Goal: Task Accomplishment & Management: Manage account settings

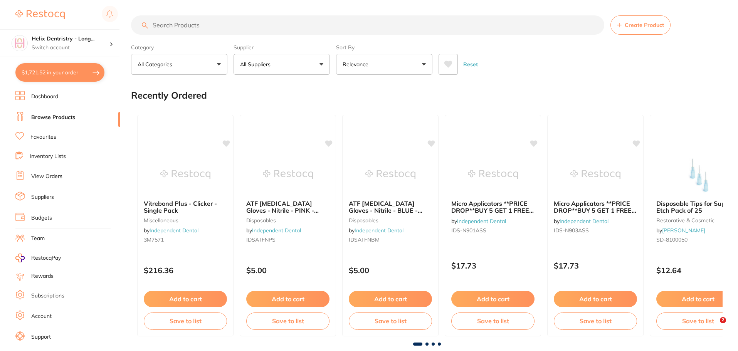
click at [52, 44] on p "Switch account" at bounding box center [71, 48] width 78 height 8
click at [68, 175] on li "View Orders" at bounding box center [67, 177] width 104 height 12
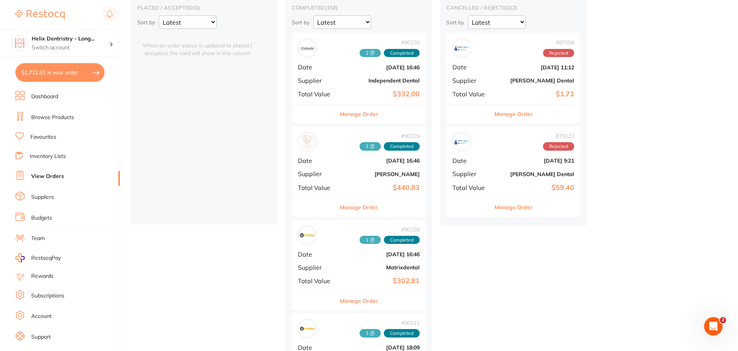
scroll to position [58, 0]
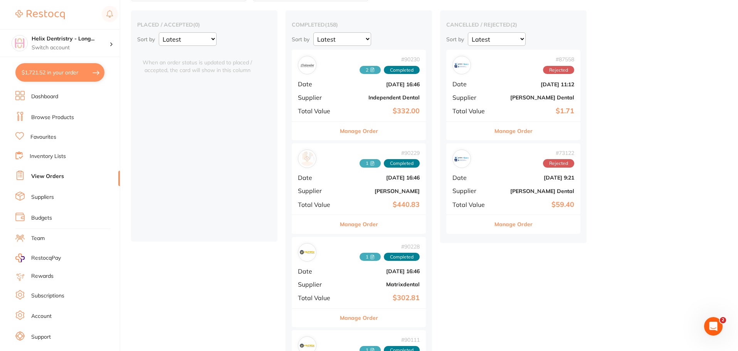
click at [180, 125] on div "placed / accepted ( 0 ) Sort by Latest Notification When an order status is upd…" at bounding box center [204, 125] width 146 height 231
click at [206, 32] on div "placed / accepted ( 0 ) Sort by Latest Notification" at bounding box center [204, 33] width 134 height 25
click at [199, 39] on select "Latest Notification" at bounding box center [188, 38] width 58 height 13
click at [159, 32] on select "Latest Notification" at bounding box center [188, 38] width 58 height 13
click at [208, 39] on select "Latest Notification" at bounding box center [188, 38] width 58 height 13
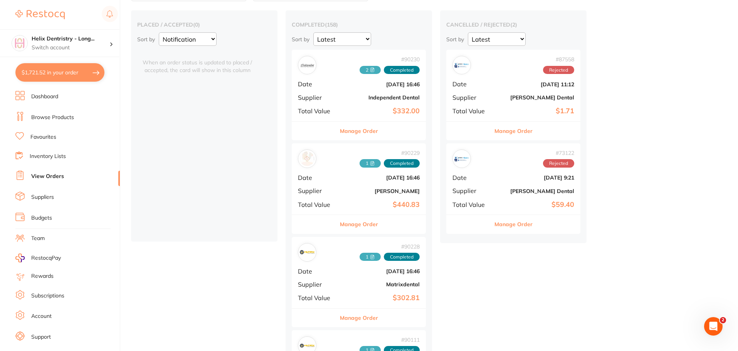
select select "Latest"
click at [159, 32] on select "Latest Notification" at bounding box center [188, 38] width 58 height 13
click at [57, 54] on div "Helix Dentristry - Long... Switch account" at bounding box center [59, 43] width 119 height 28
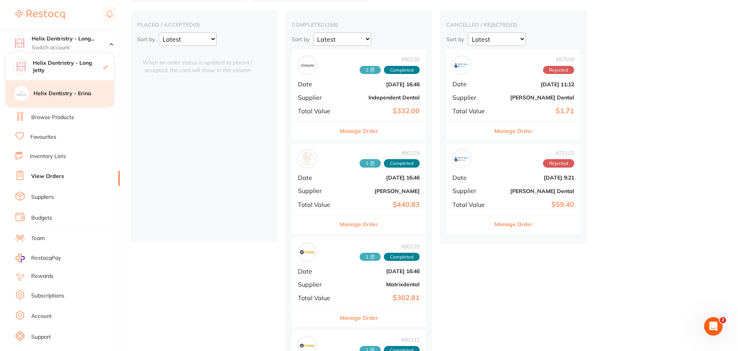
click at [58, 96] on h4 "Helix Dentistry - Erina" at bounding box center [74, 94] width 80 height 8
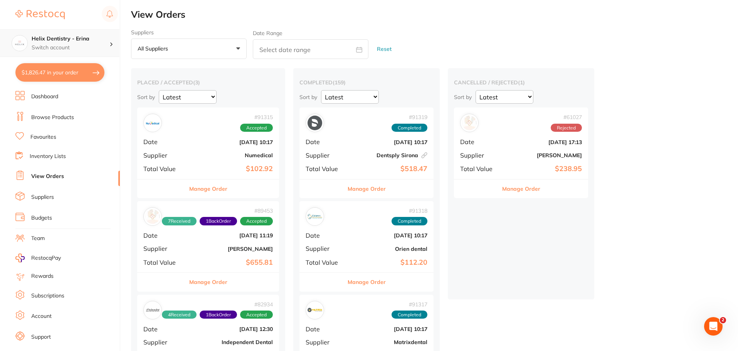
click at [65, 42] on h4 "Helix Dentistry - Erina" at bounding box center [71, 39] width 78 height 8
click at [63, 72] on div "Helix Dentristry - Long Jetty" at bounding box center [60, 66] width 108 height 27
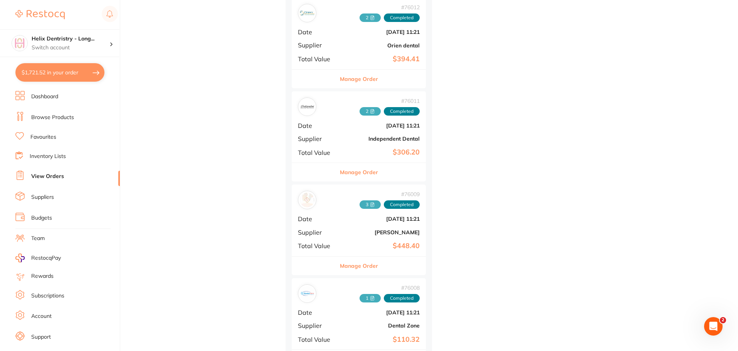
scroll to position [5531, 0]
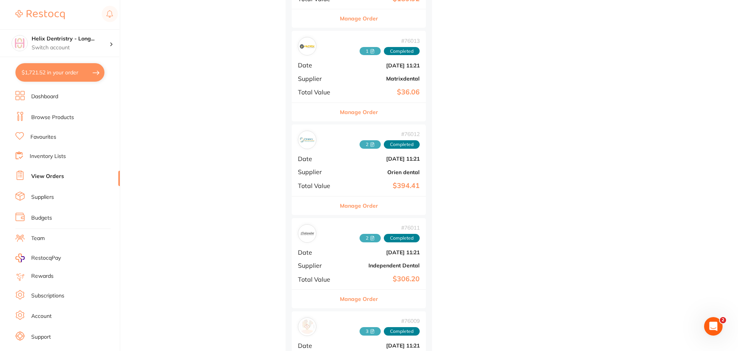
scroll to position [5396, 0]
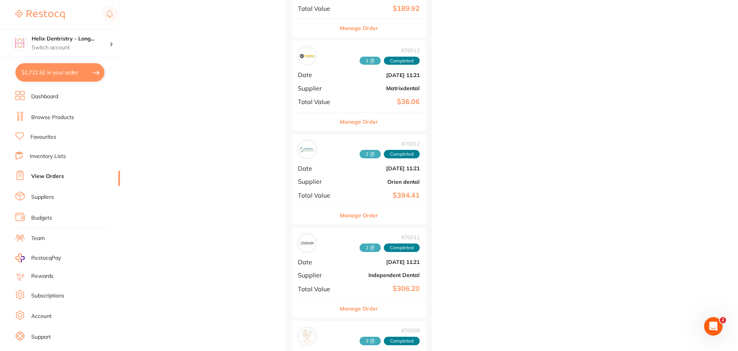
click at [59, 114] on link "Browse Products" at bounding box center [52, 118] width 43 height 8
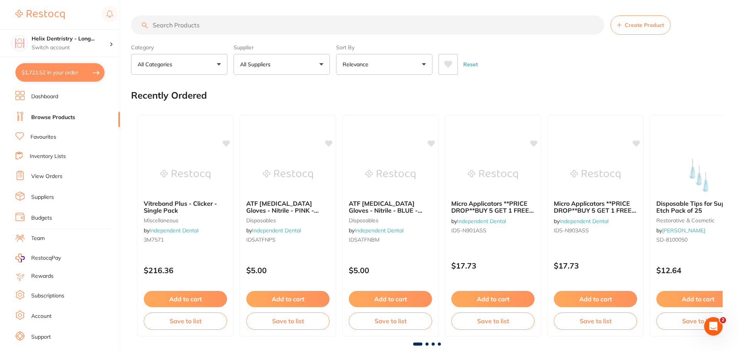
click at [198, 25] on input "search" at bounding box center [367, 24] width 473 height 19
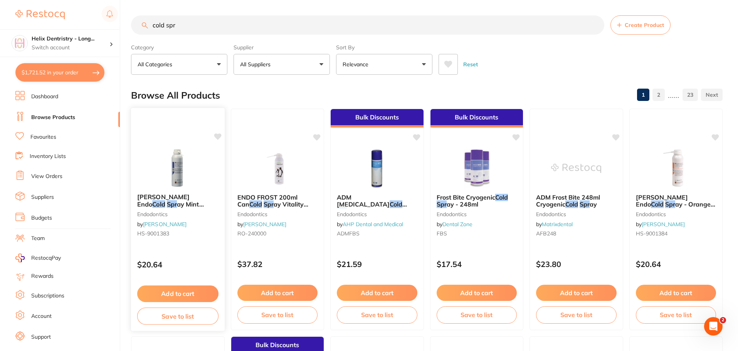
type input "cold spr"
click at [210, 163] on div at bounding box center [178, 167] width 94 height 39
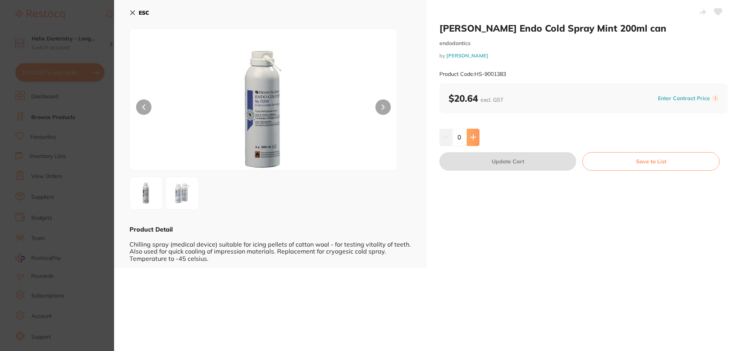
click at [474, 139] on icon at bounding box center [473, 137] width 6 height 6
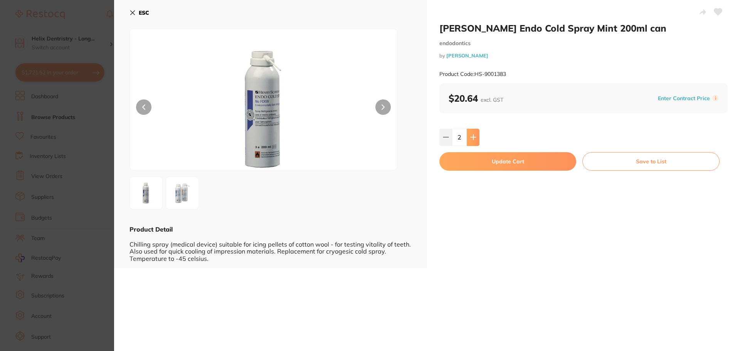
click at [474, 139] on icon at bounding box center [473, 137] width 6 height 6
type input "3"
click at [483, 166] on button "Update Cart" at bounding box center [507, 161] width 137 height 19
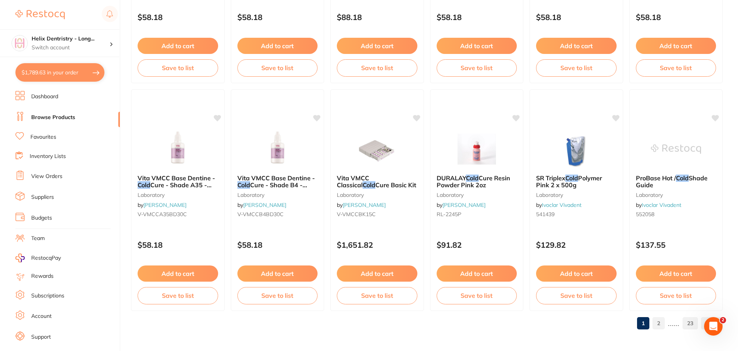
click at [67, 76] on button "$1,789.63 in your order" at bounding box center [59, 72] width 89 height 19
checkbox input "true"
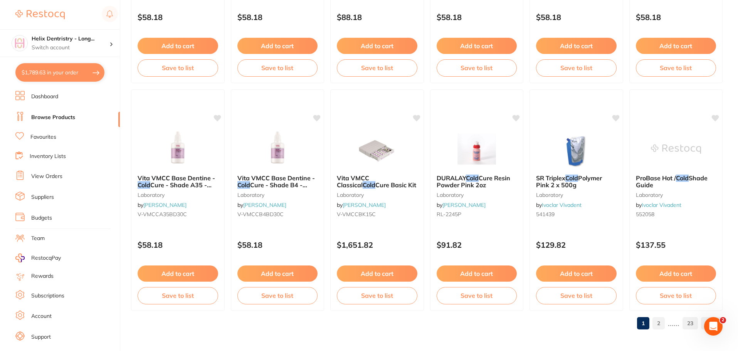
checkbox input "true"
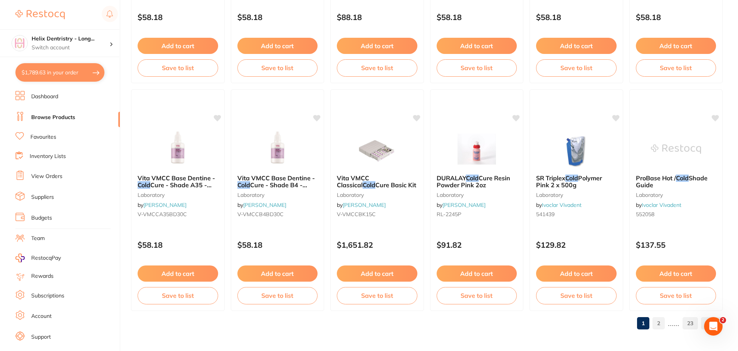
checkbox input "true"
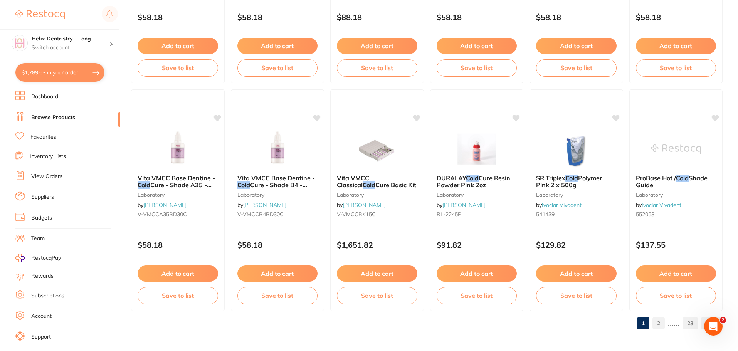
checkbox input "true"
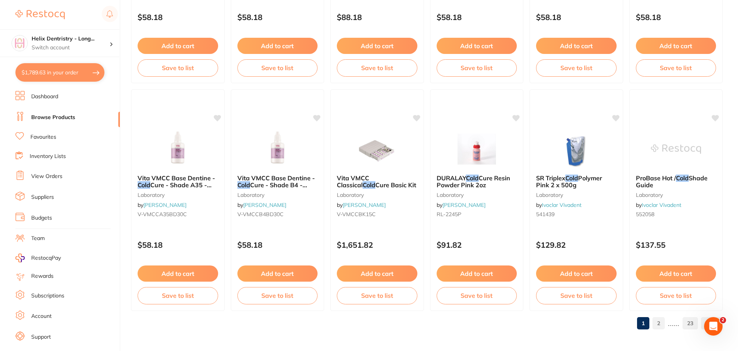
checkbox input "true"
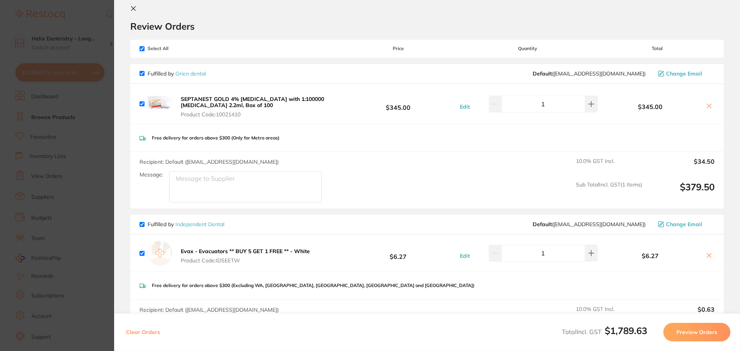
scroll to position [0, 0]
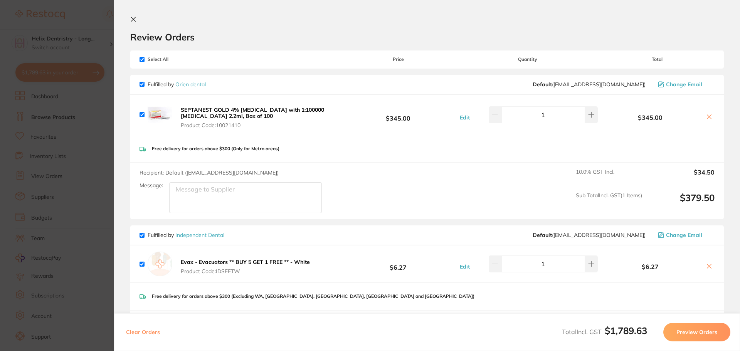
click at [104, 116] on section "Update RRP Set your pre negotiated price for this item. Item Agreed RRP (excl. …" at bounding box center [370, 175] width 740 height 351
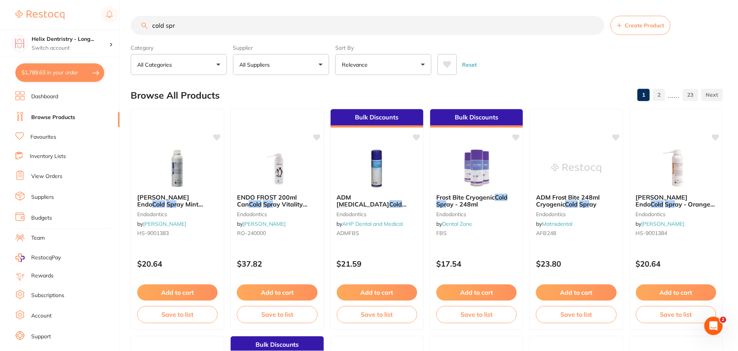
scroll to position [1842, 0]
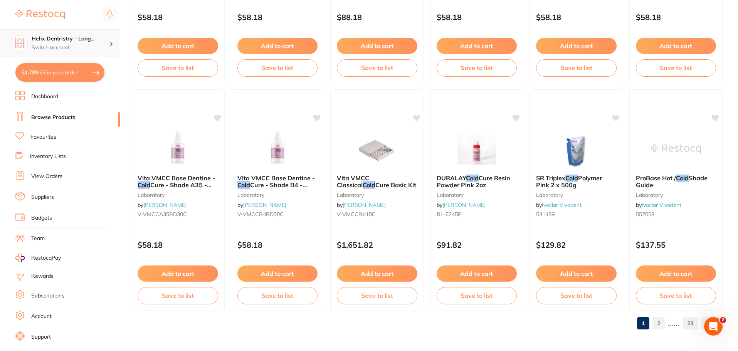
click at [77, 39] on h4 "Helix Dentristry - Long..." at bounding box center [71, 39] width 78 height 8
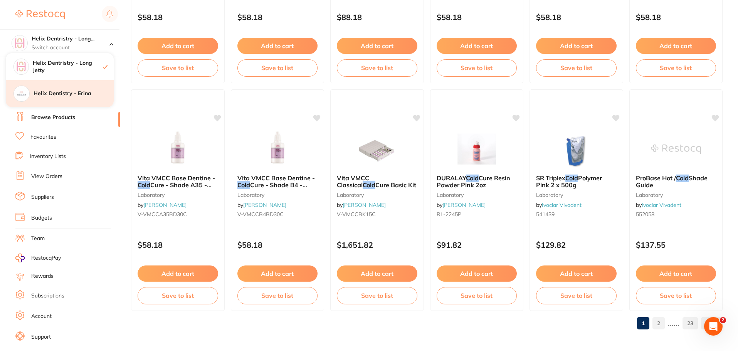
click at [67, 91] on h4 "Helix Dentistry - Erina" at bounding box center [74, 94] width 80 height 8
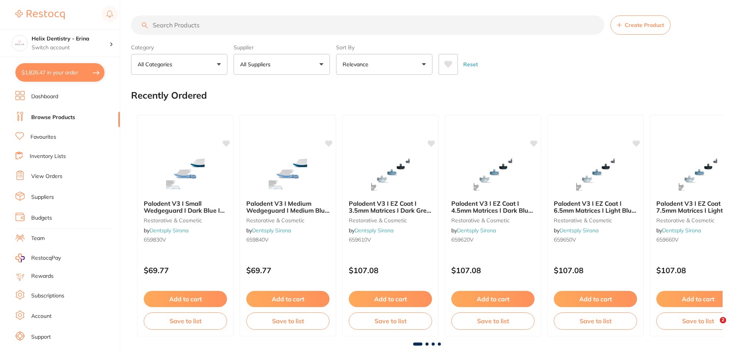
click at [59, 66] on button "$1,826.47 in your order" at bounding box center [59, 72] width 89 height 19
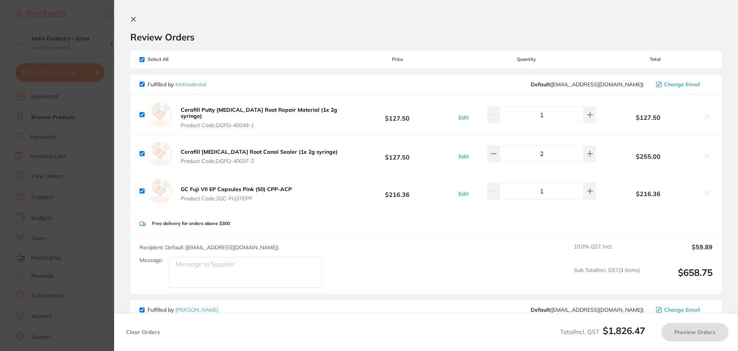
checkbox input "true"
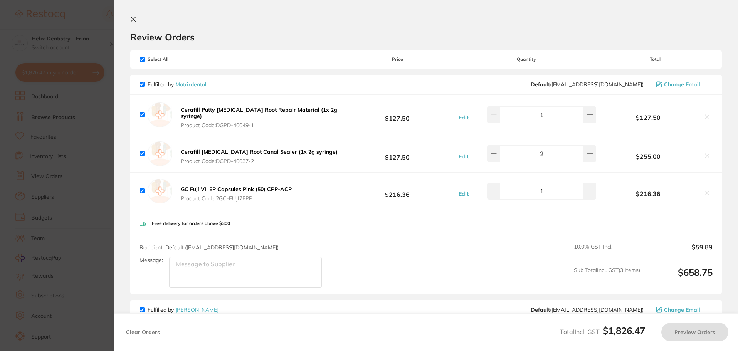
checkbox input "true"
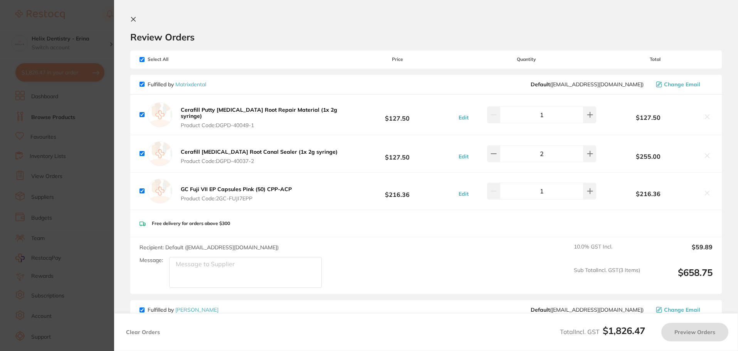
checkbox input "true"
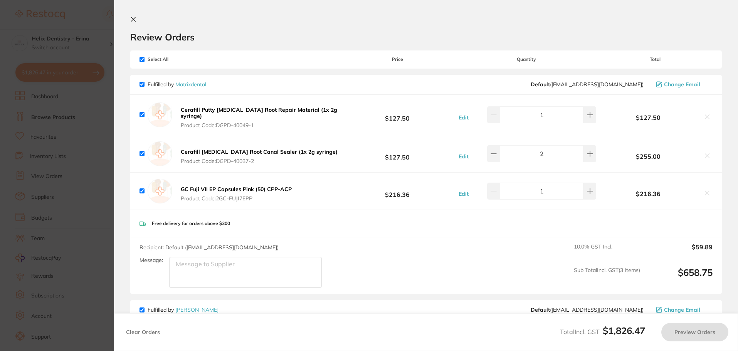
checkbox input "true"
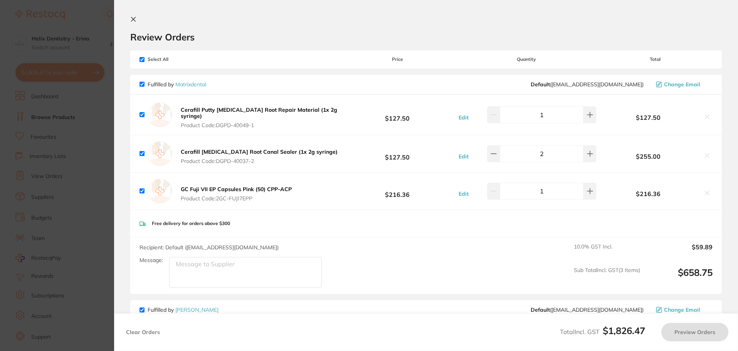
checkbox input "true"
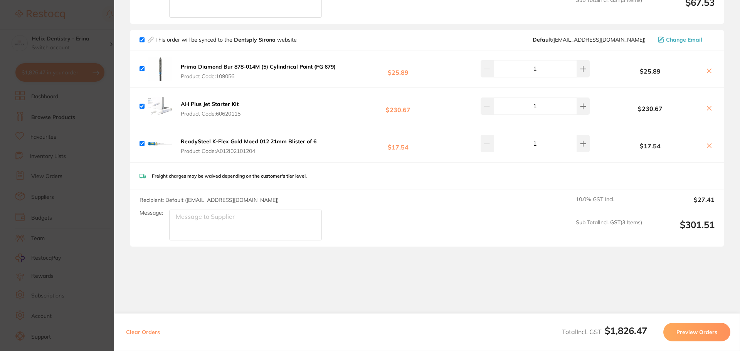
scroll to position [1084, 0]
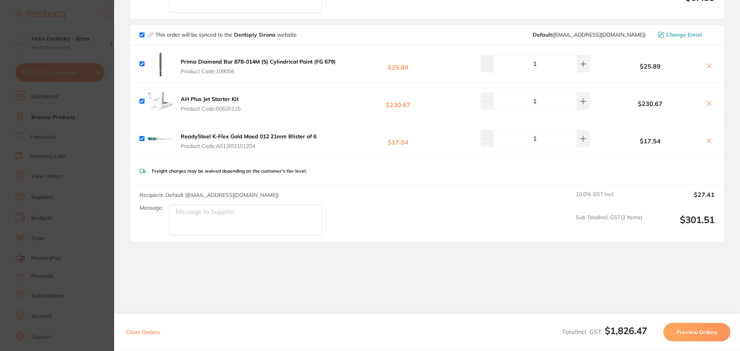
click at [101, 112] on section "Update RRP Set your pre negotiated price for this item. Item Agreed RRP (excl. …" at bounding box center [370, 175] width 740 height 351
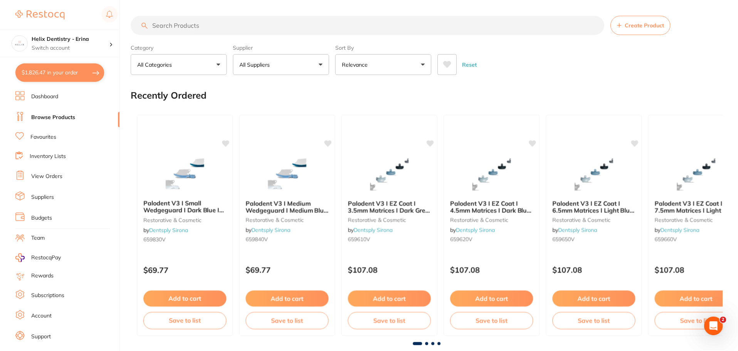
scroll to position [730, 0]
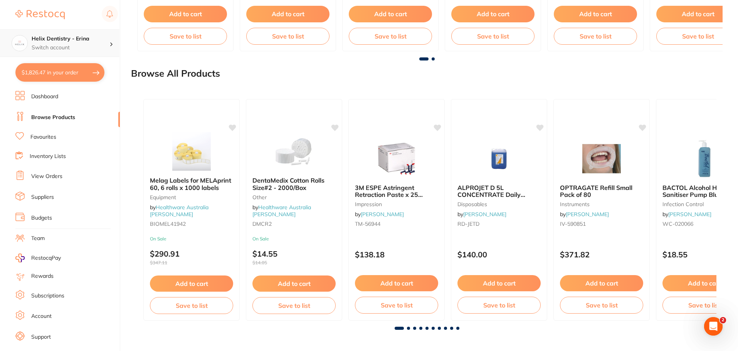
click at [70, 34] on div "Helix Dentistry - Erina Switch account" at bounding box center [59, 43] width 119 height 28
click at [72, 77] on div "Helix Dentristry - Long Jetty" at bounding box center [60, 66] width 108 height 27
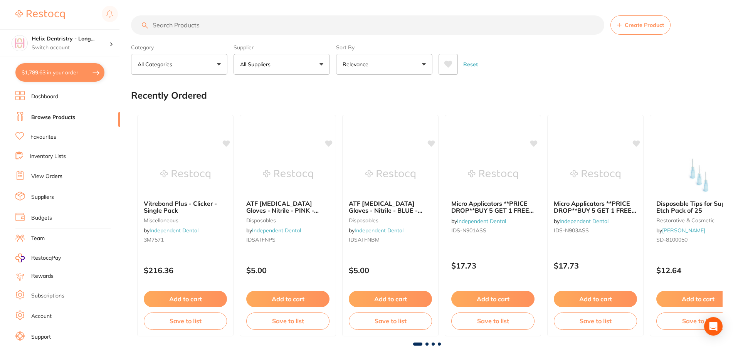
click at [95, 71] on button "$1,789.63 in your order" at bounding box center [59, 72] width 89 height 19
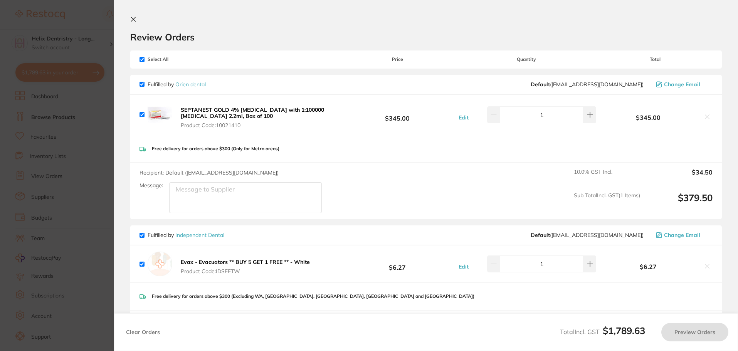
checkbox input "true"
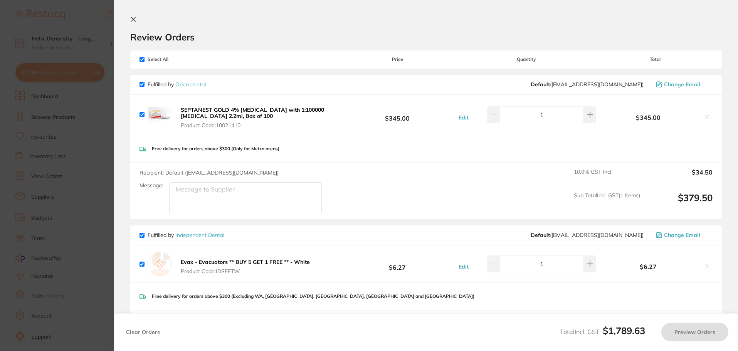
checkbox input "true"
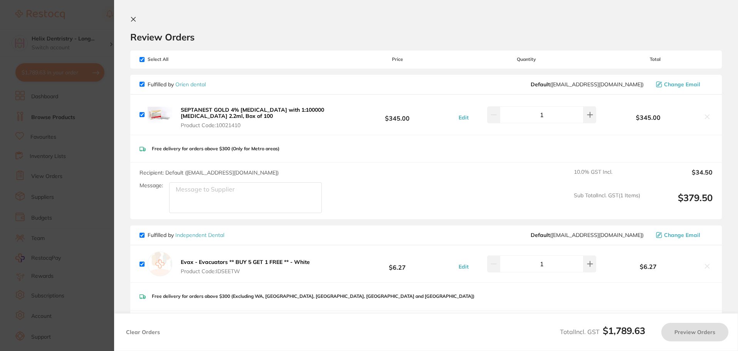
checkbox input "true"
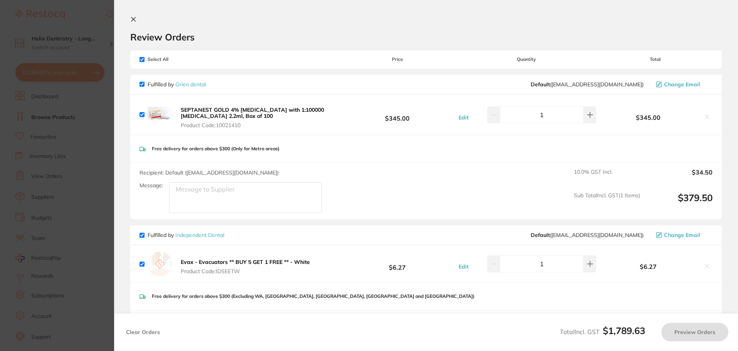
checkbox input "true"
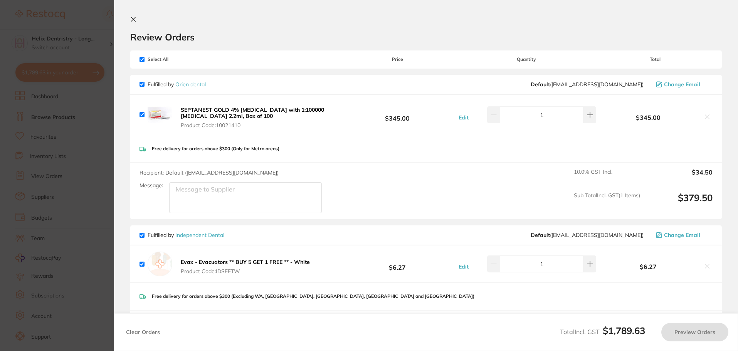
checkbox input "true"
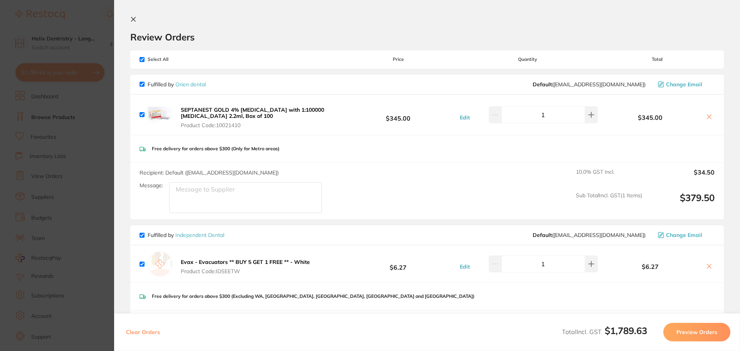
click at [99, 115] on section "Update RRP Set your pre negotiated price for this item. Item Agreed RRP (excl. …" at bounding box center [370, 175] width 740 height 351
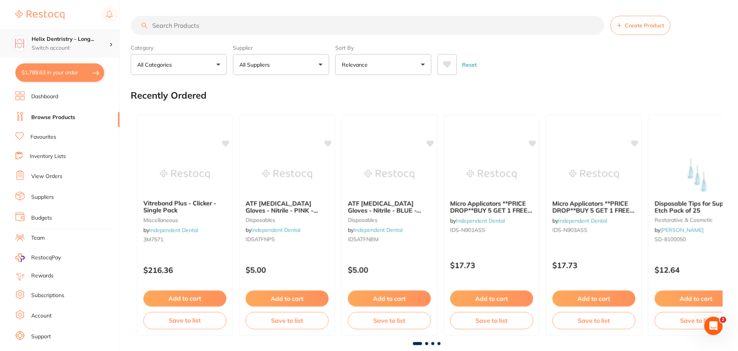
scroll to position [29, 0]
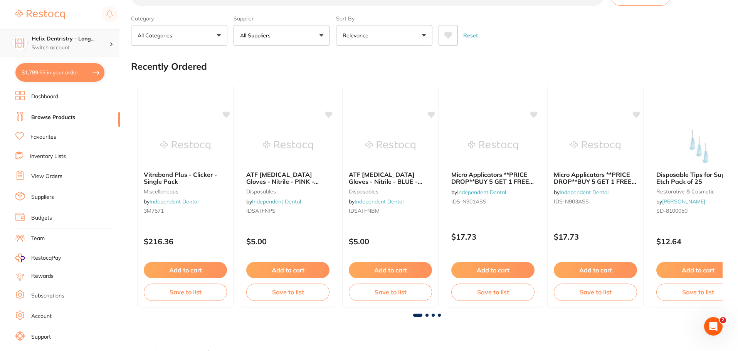
click at [91, 44] on p "Switch account" at bounding box center [71, 48] width 78 height 8
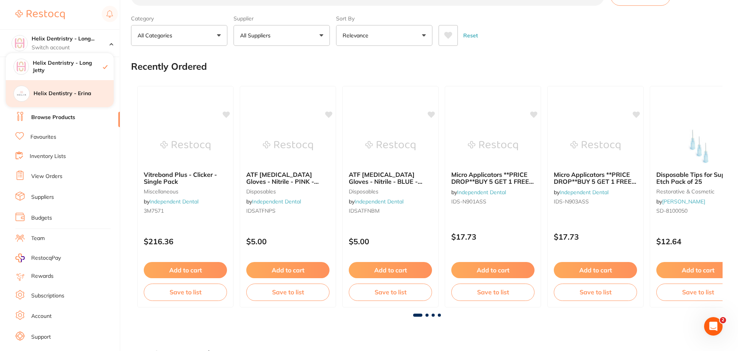
click at [81, 96] on h4 "Helix Dentistry - Erina" at bounding box center [74, 94] width 80 height 8
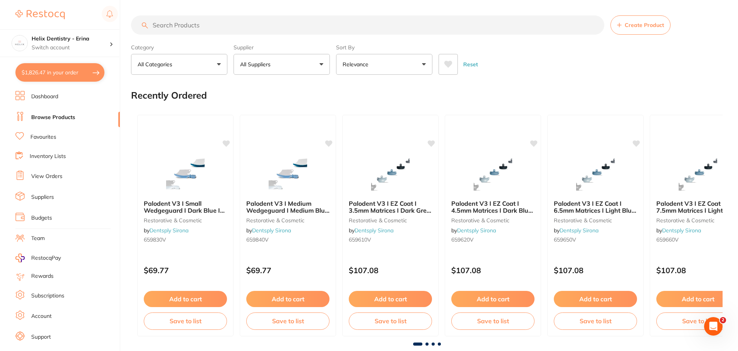
click at [75, 81] on button "$1,826.47 in your order" at bounding box center [59, 72] width 89 height 19
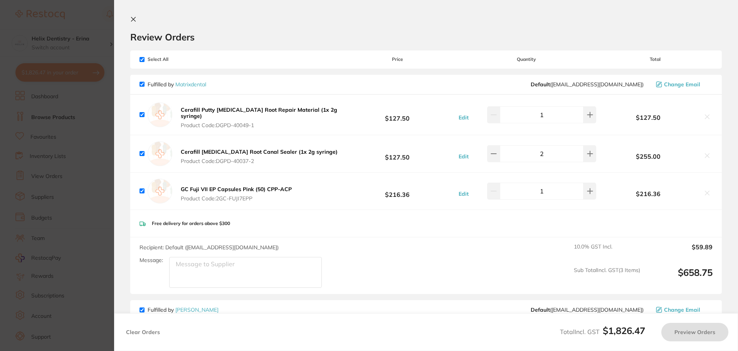
checkbox input "true"
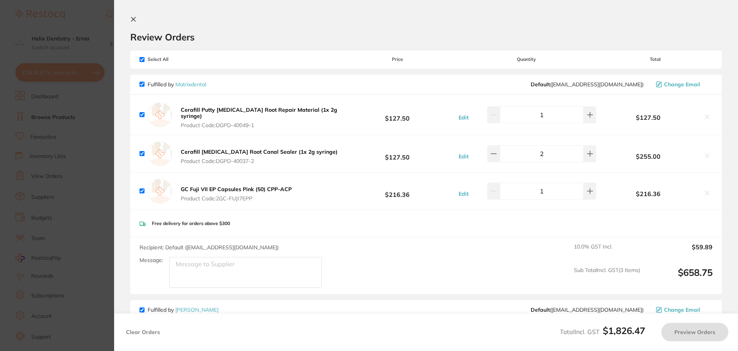
checkbox input "true"
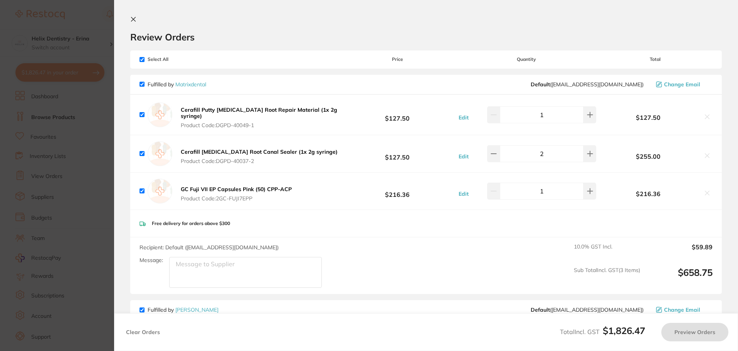
checkbox input "true"
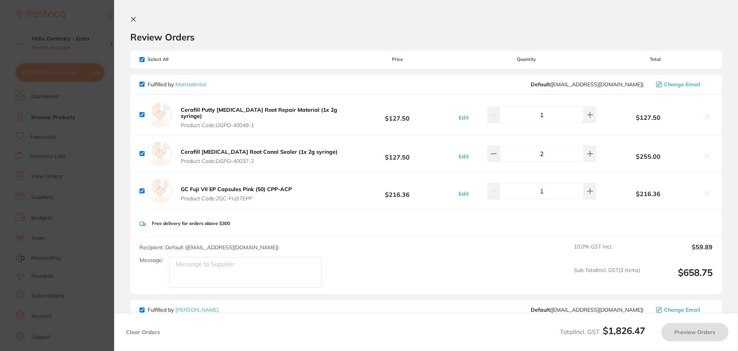
checkbox input "true"
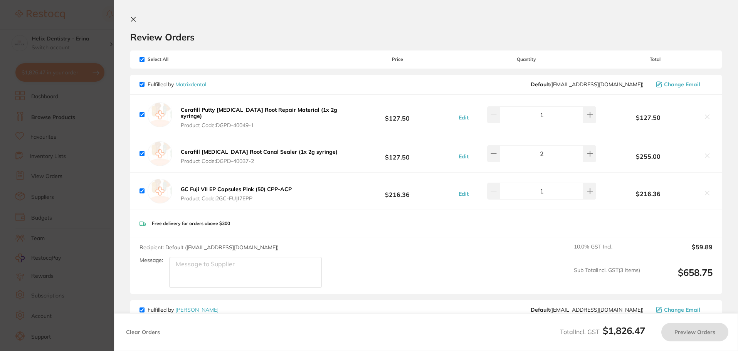
checkbox input "true"
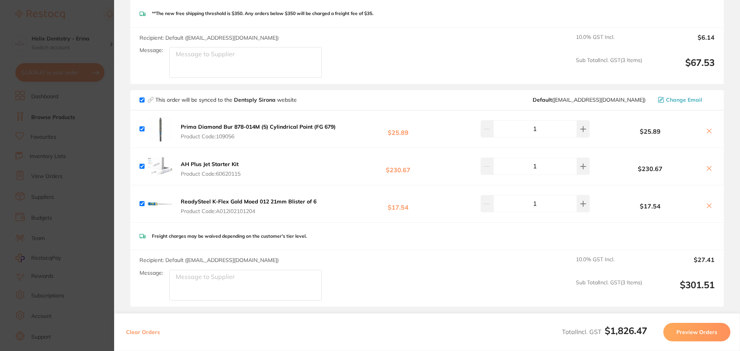
scroll to position [1021, 0]
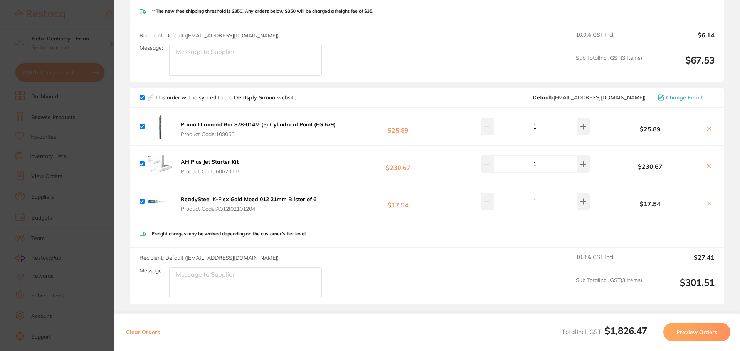
click at [106, 211] on section "Update RRP Set your pre negotiated price for this item. Item Agreed RRP (excl. …" at bounding box center [370, 175] width 740 height 351
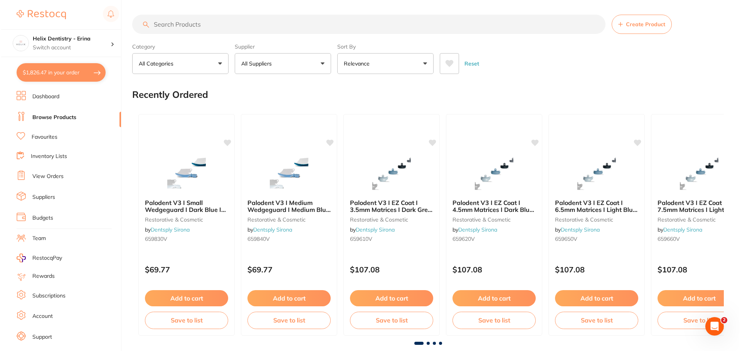
scroll to position [0, 0]
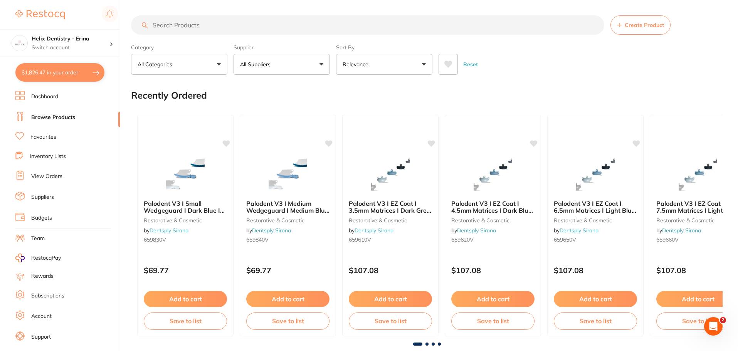
click at [94, 71] on button "$1,826.47 in your order" at bounding box center [59, 72] width 89 height 19
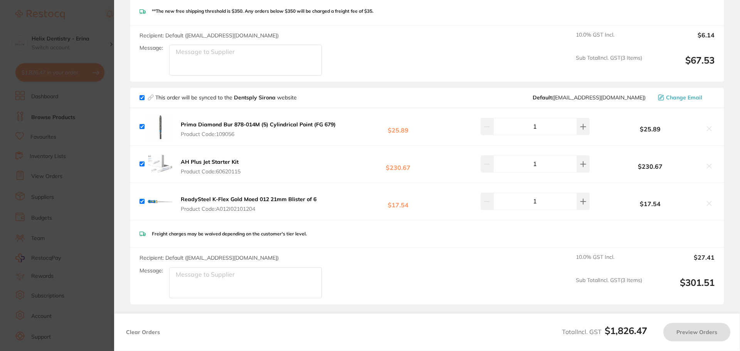
click at [101, 119] on section "Update RRP Set your pre negotiated price for this item. Item Agreed RRP (excl. …" at bounding box center [370, 175] width 740 height 351
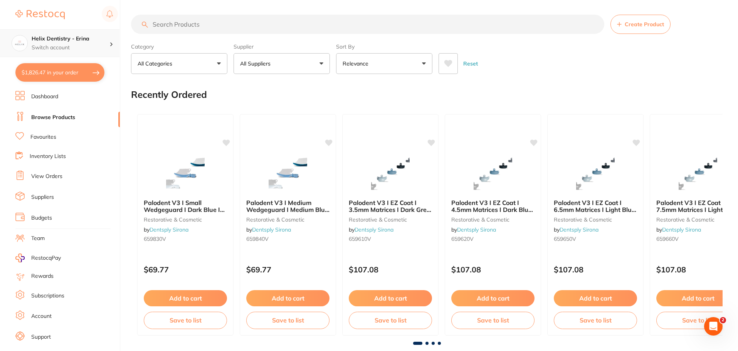
click at [79, 47] on p "Switch account" at bounding box center [71, 48] width 78 height 8
click at [86, 69] on h4 "Helix Dentristry - Long Jetty" at bounding box center [74, 67] width 80 height 8
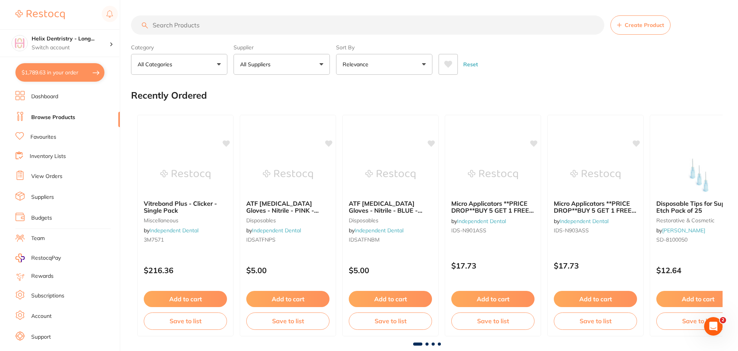
click at [49, 178] on link "View Orders" at bounding box center [46, 177] width 31 height 8
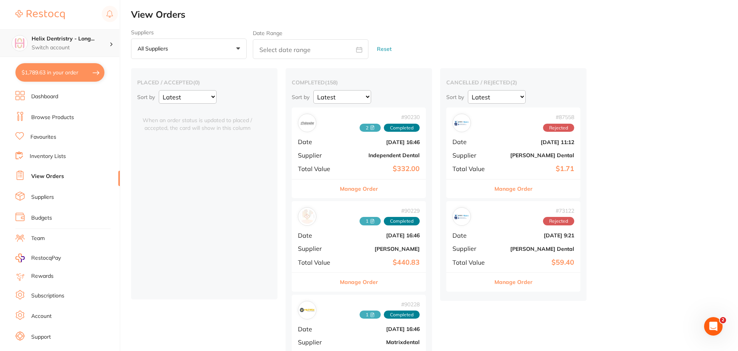
click at [72, 37] on h4 "Helix Dentristry - Long..." at bounding box center [71, 39] width 78 height 8
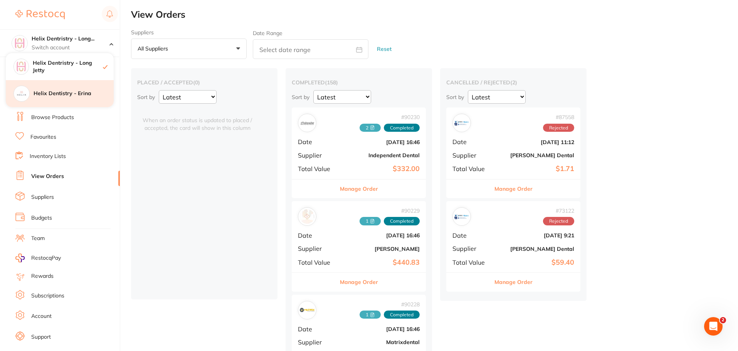
click at [76, 97] on h4 "Helix Dentistry - Erina" at bounding box center [74, 94] width 80 height 8
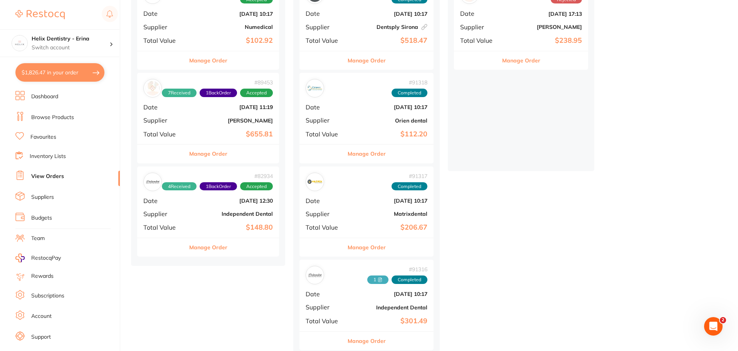
scroll to position [135, 0]
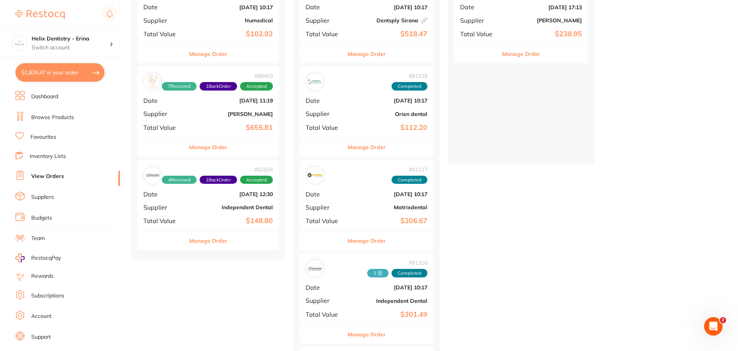
click at [205, 209] on b "Independent Dental" at bounding box center [232, 207] width 82 height 6
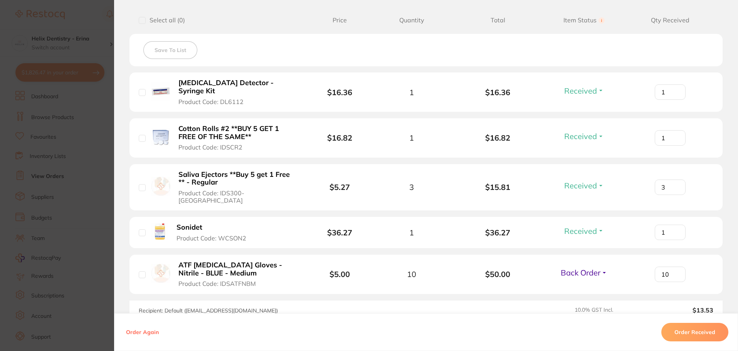
scroll to position [188, 0]
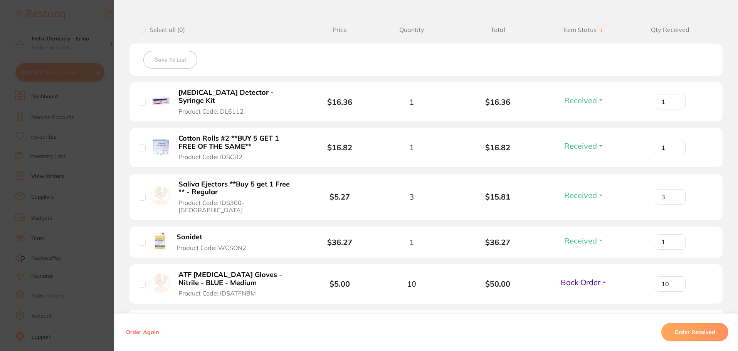
click at [80, 118] on section "Order ID: Restocq- 82934 Order Information 4 Received 1 Back Order Accepted Ord…" at bounding box center [369, 175] width 738 height 351
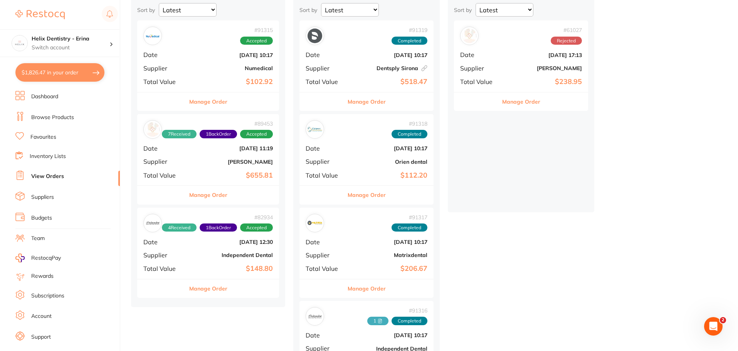
scroll to position [87, 0]
click at [196, 161] on b "[PERSON_NAME]" at bounding box center [232, 162] width 82 height 6
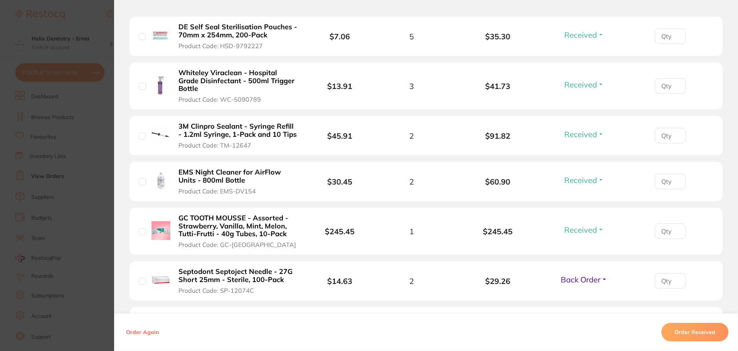
scroll to position [251, 0]
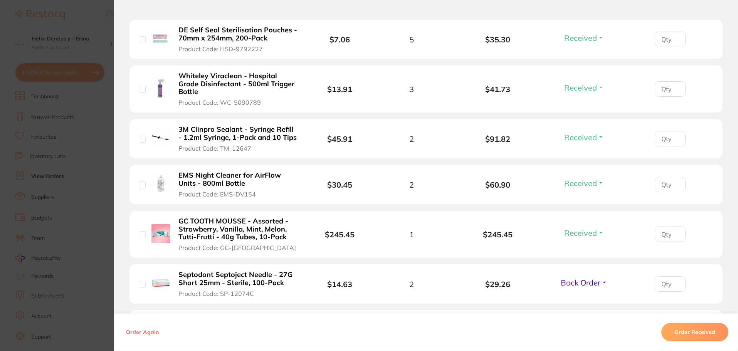
click at [100, 126] on section "Order ID: Restocq- 89453 Order Information 7 Received 1 Back Order Accepted Ord…" at bounding box center [369, 175] width 738 height 351
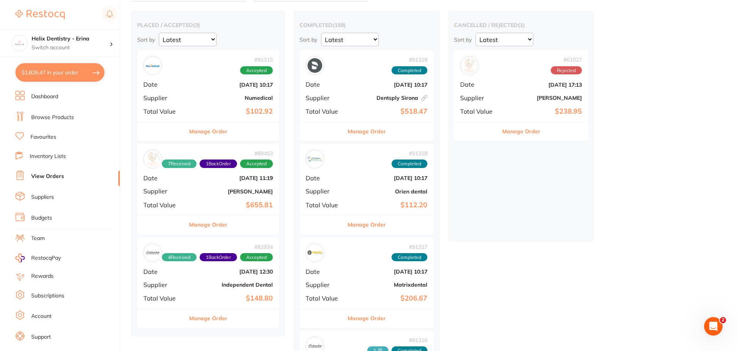
scroll to position [48, 0]
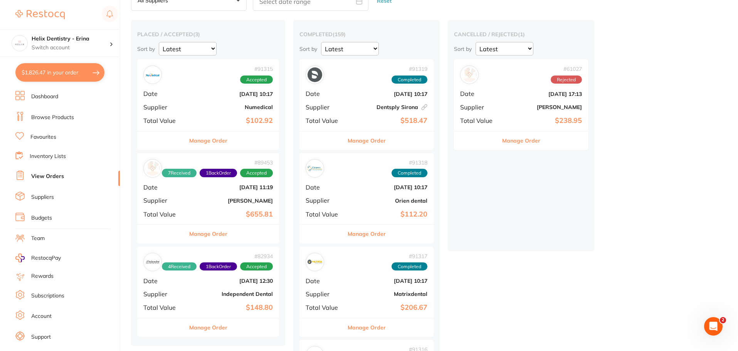
click at [185, 118] on span "Total Value" at bounding box center [163, 120] width 41 height 7
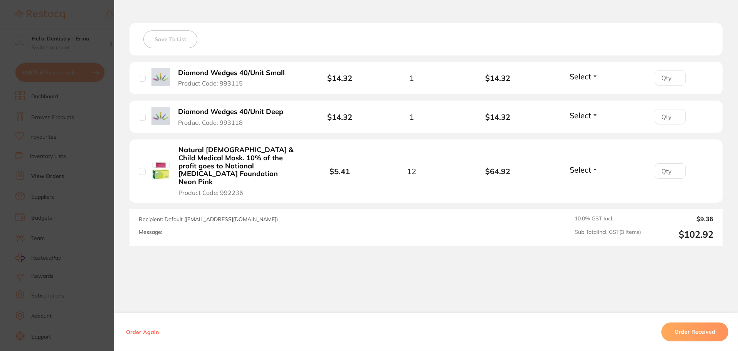
scroll to position [211, 0]
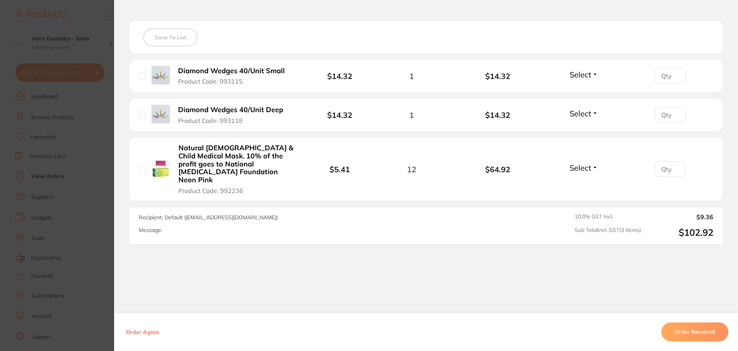
click at [74, 128] on section "Order ID: Restocq- 91315 Order Information Accepted Order Order Date Aug 26 202…" at bounding box center [369, 175] width 738 height 351
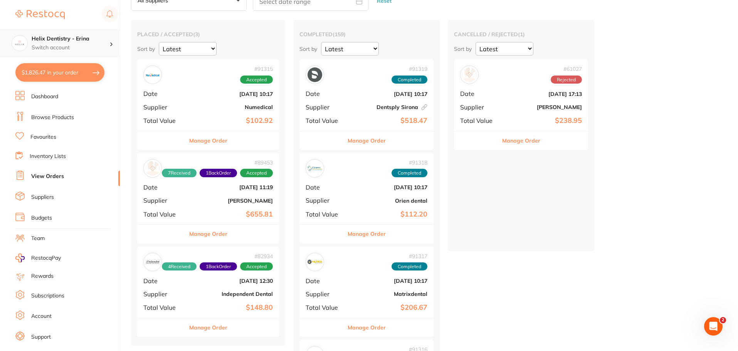
click at [93, 45] on p "Switch account" at bounding box center [71, 48] width 78 height 8
click at [82, 69] on h4 "Helix Dentristry - Long Jetty" at bounding box center [74, 67] width 80 height 8
